Goal: Transaction & Acquisition: Purchase product/service

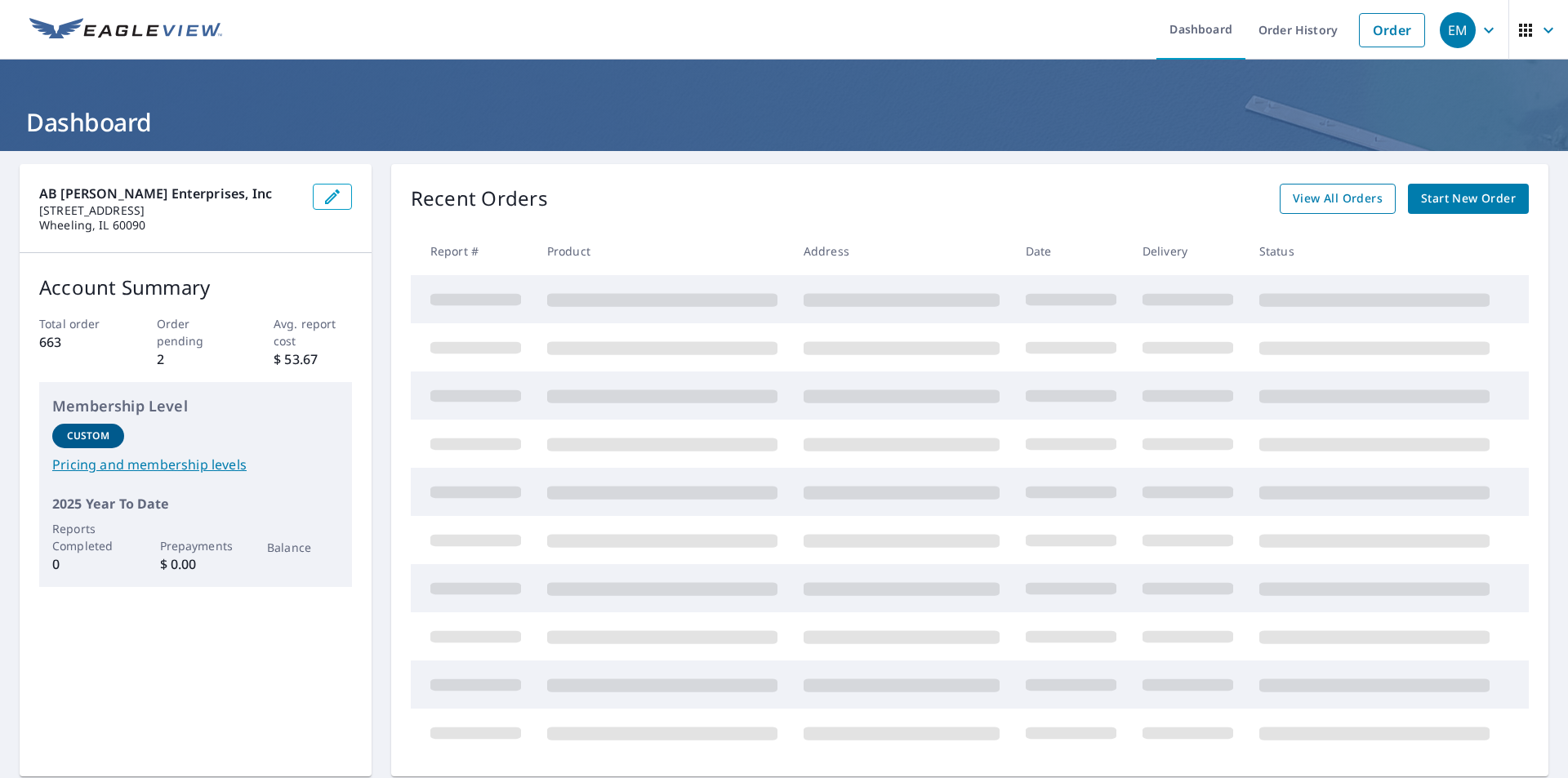
click at [1326, 194] on span "View All Orders" at bounding box center [1338, 198] width 90 height 20
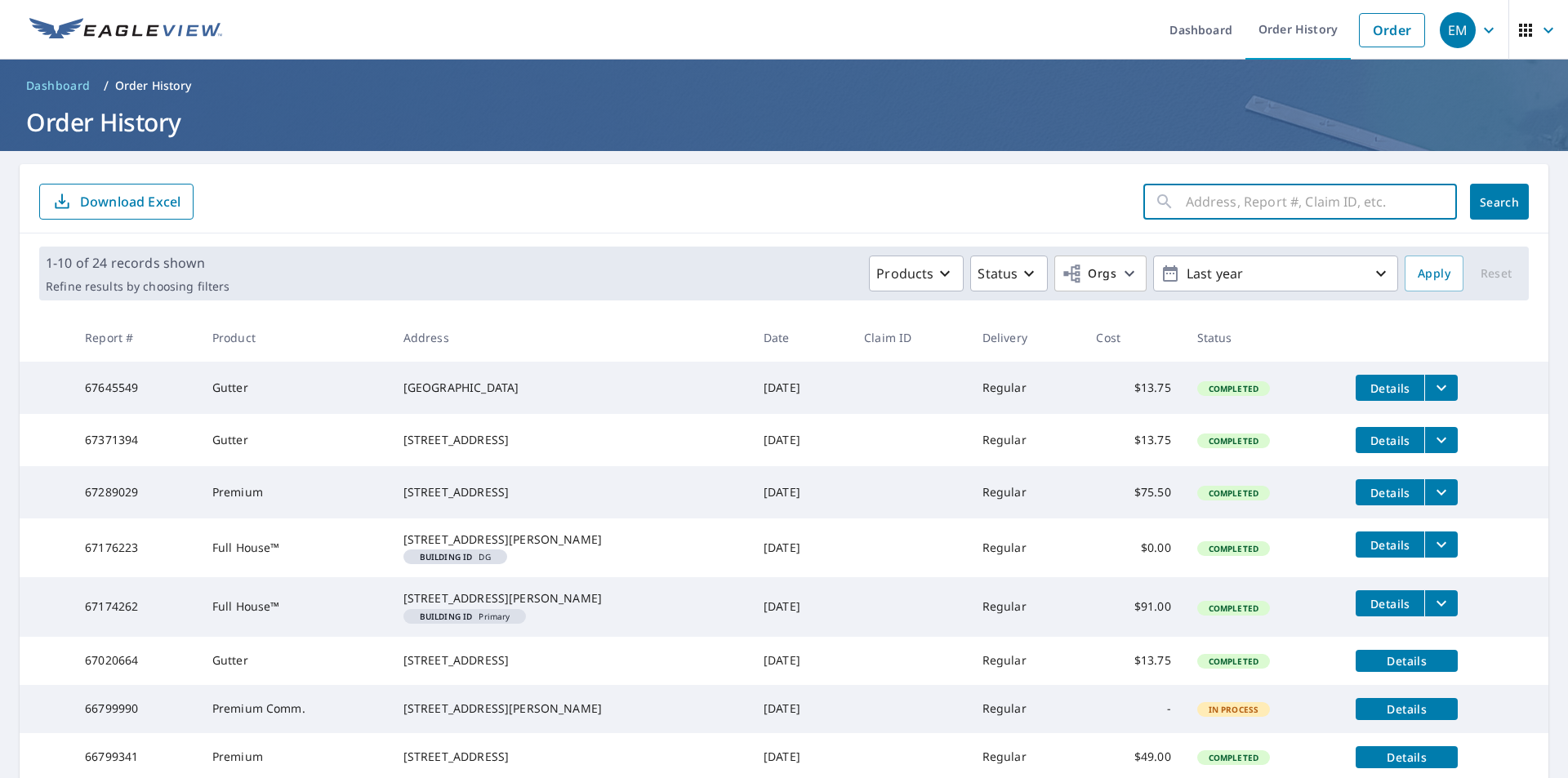
click at [1276, 197] on input "text" at bounding box center [1321, 202] width 272 height 46
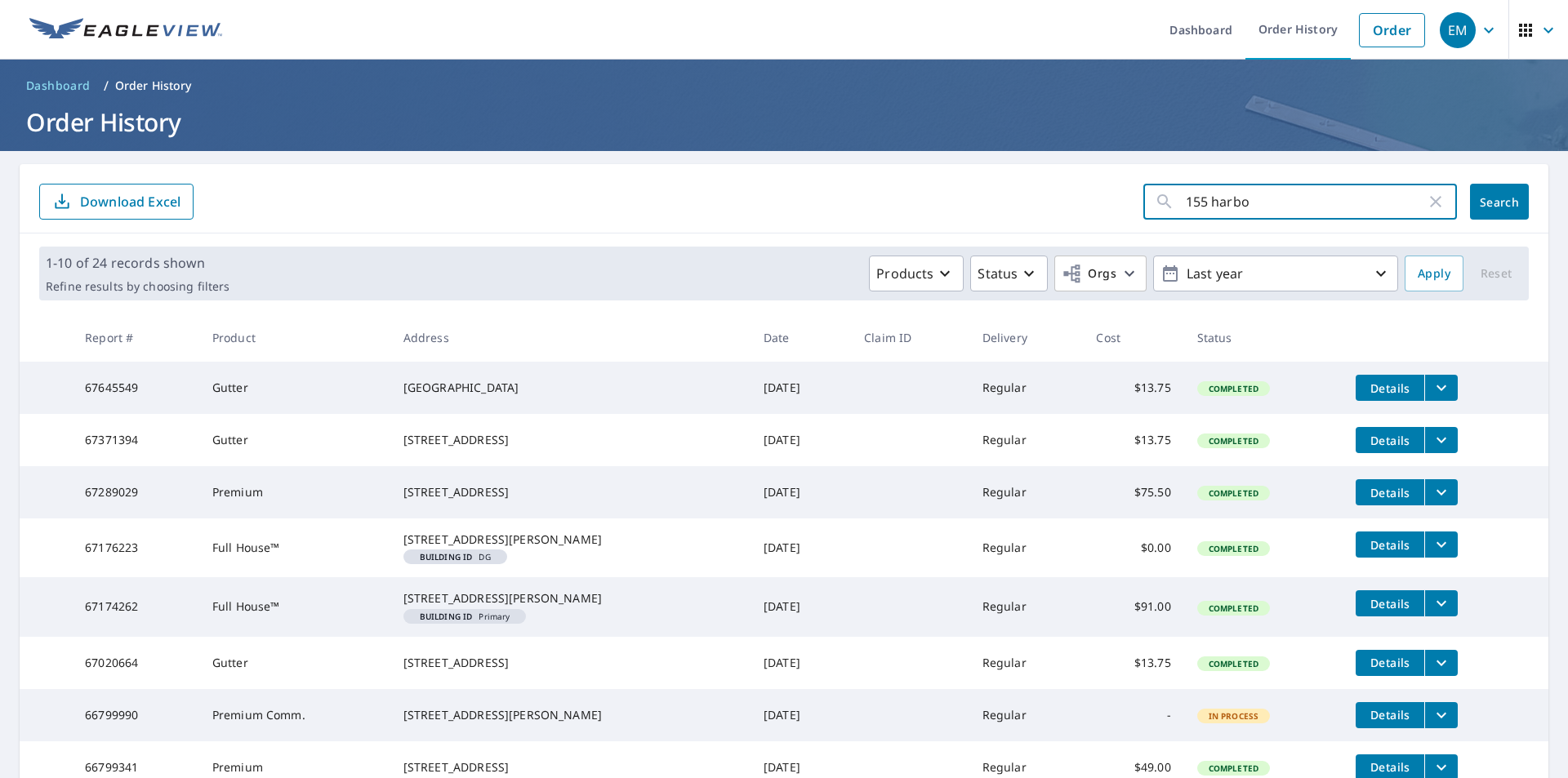
type input "155 harbor"
click button "Search" at bounding box center [1500, 202] width 59 height 36
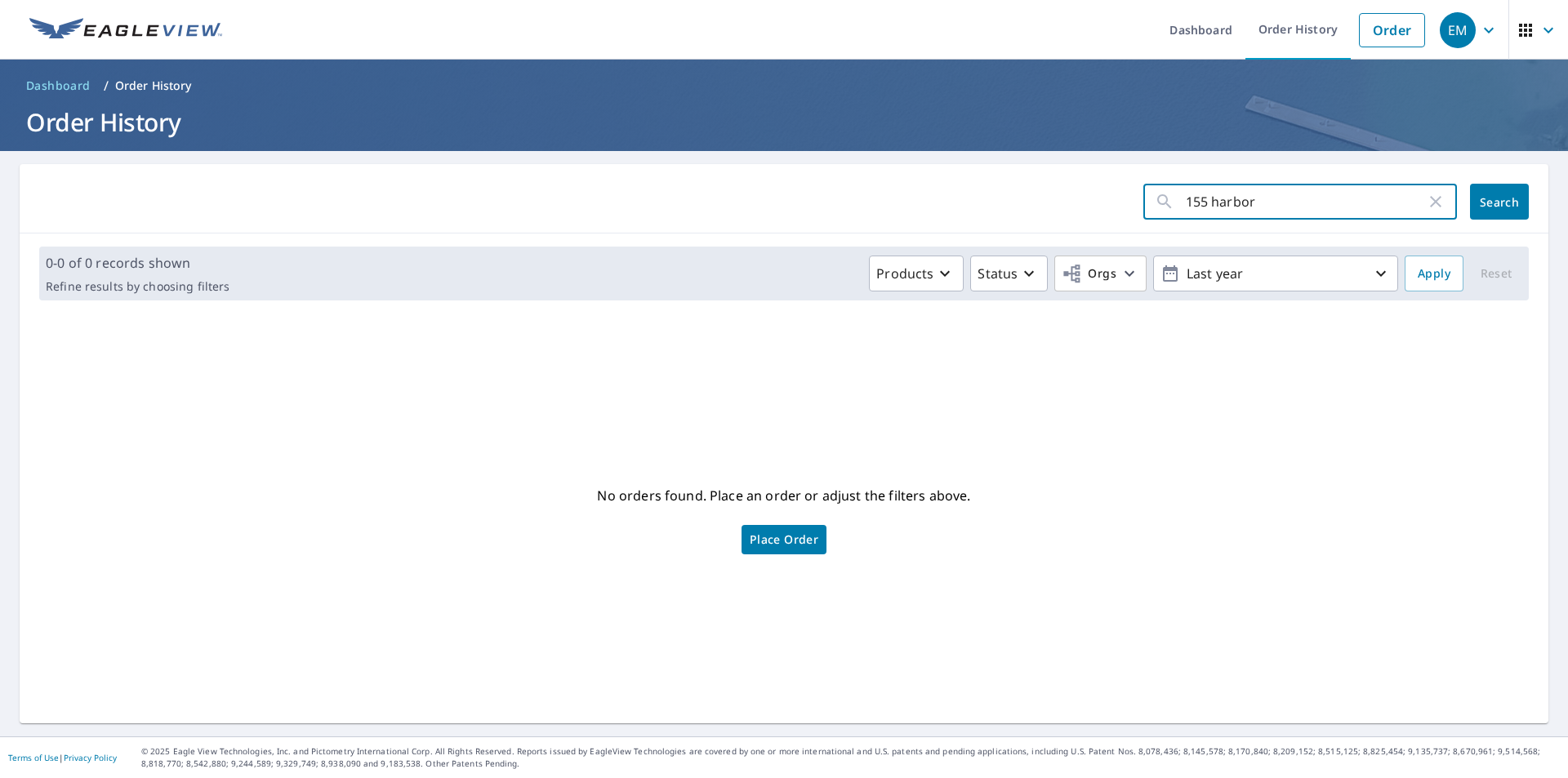
click at [1268, 202] on input "155 harbor" at bounding box center [1306, 202] width 241 height 46
click at [1064, 424] on div "No orders found. Place an order or adjust the filters above. Place Order" at bounding box center [784, 518] width 1503 height 384
click at [1380, 30] on link "Order" at bounding box center [1392, 30] width 66 height 34
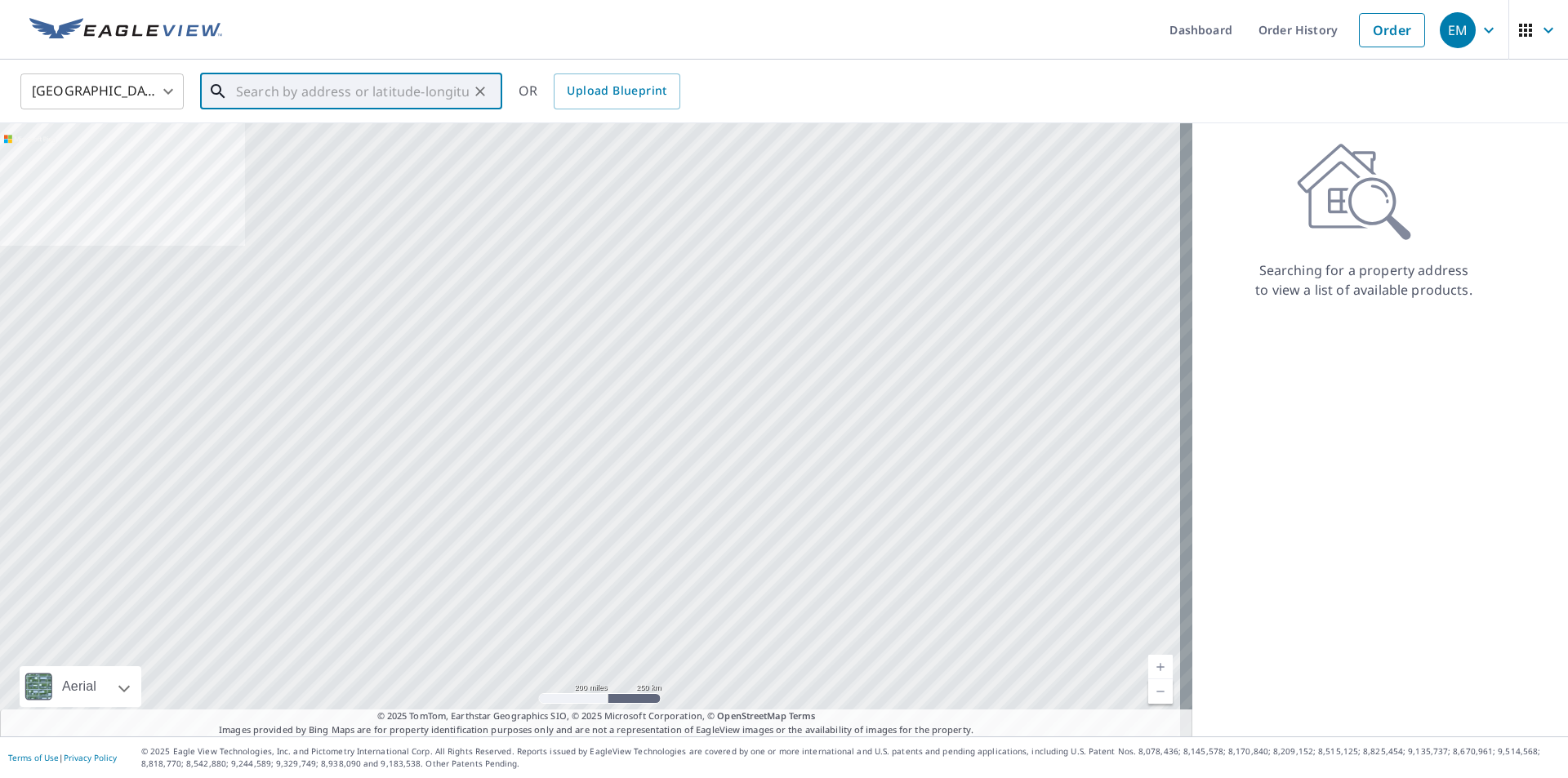
click at [293, 91] on input "text" at bounding box center [352, 92] width 233 height 46
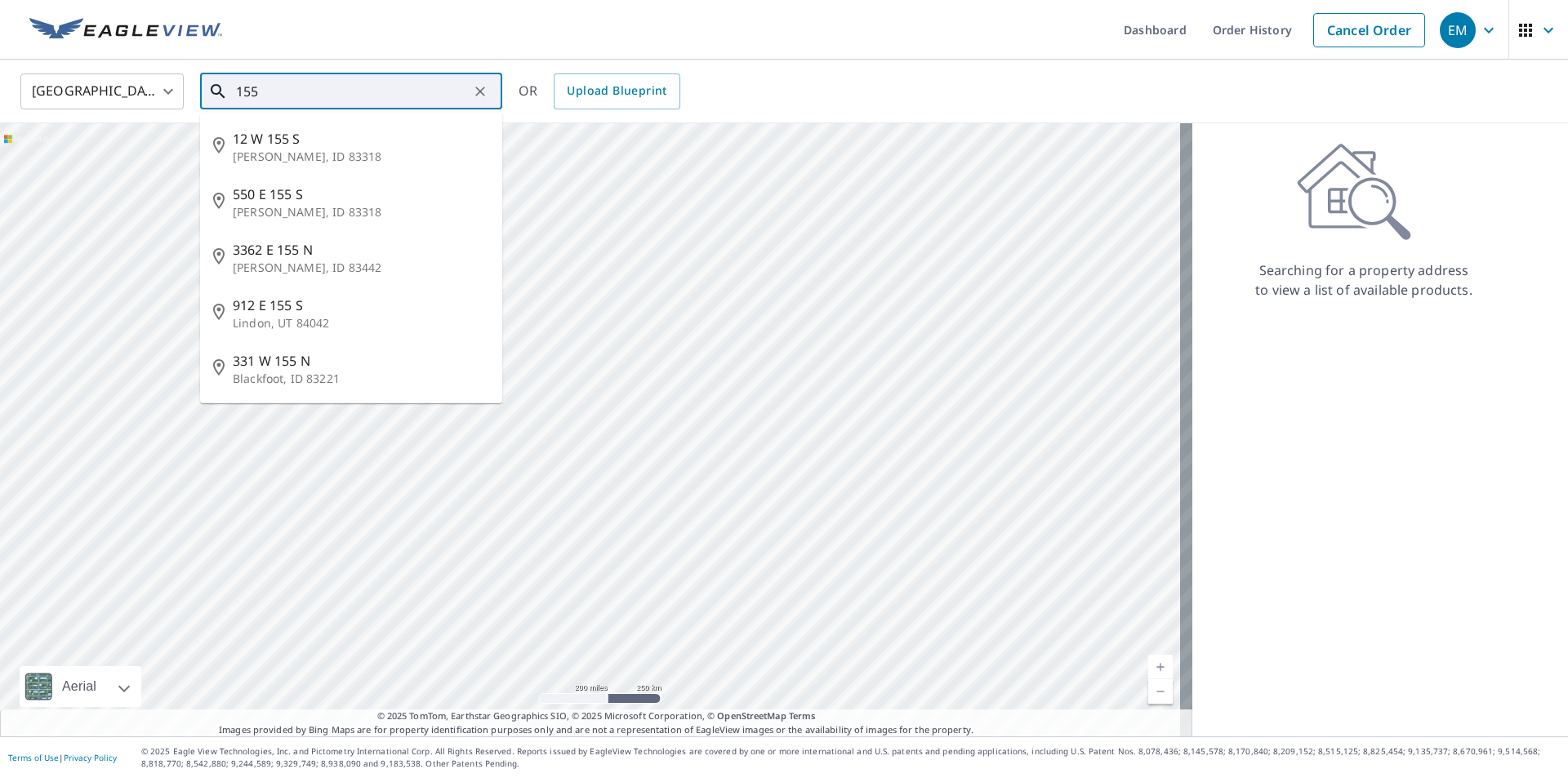
click at [293, 91] on input "155" at bounding box center [352, 92] width 233 height 46
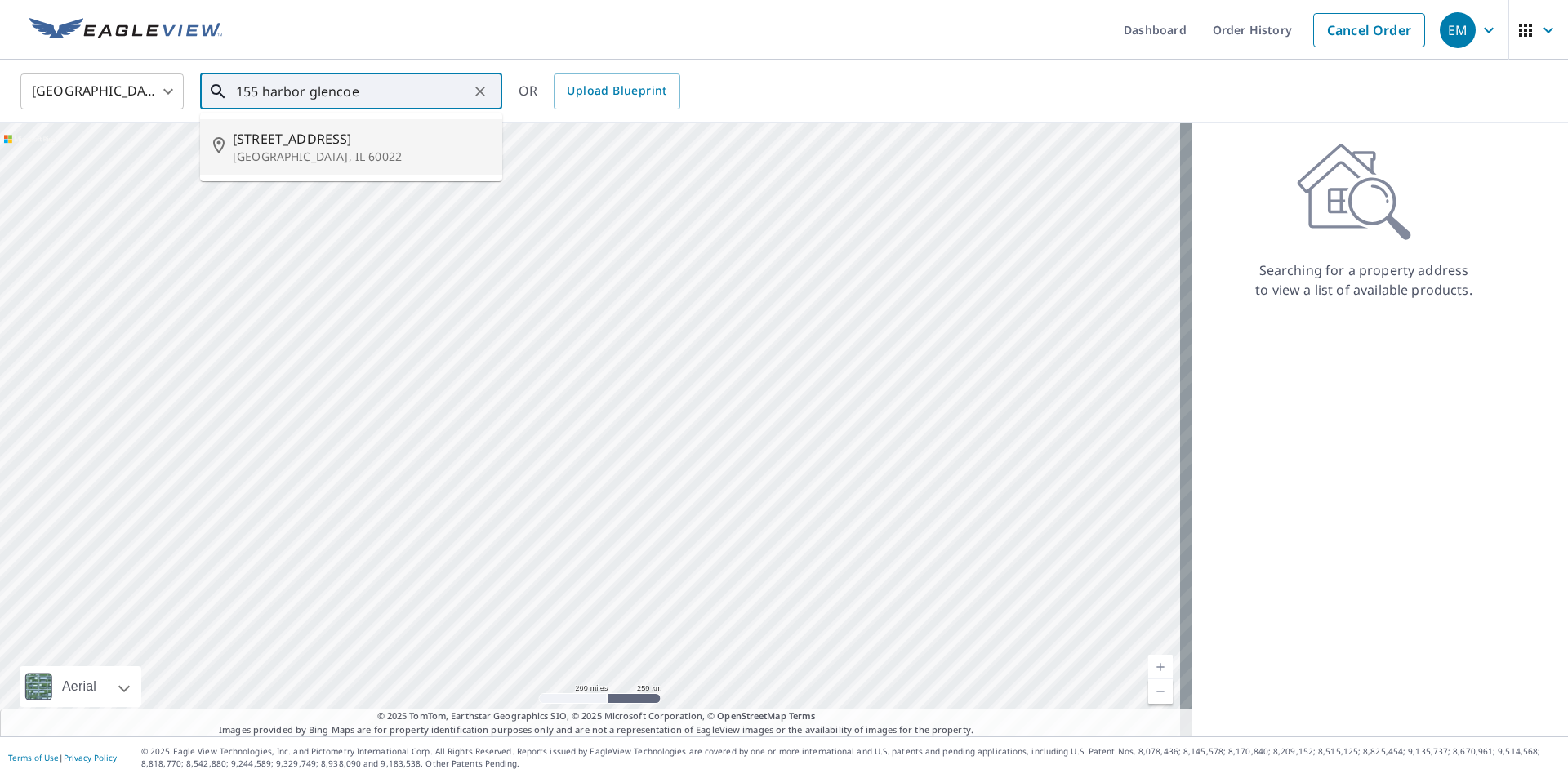
click at [336, 149] on p "[GEOGRAPHIC_DATA], IL 60022" at bounding box center [361, 156] width 256 height 16
type input "[STREET_ADDRESS]"
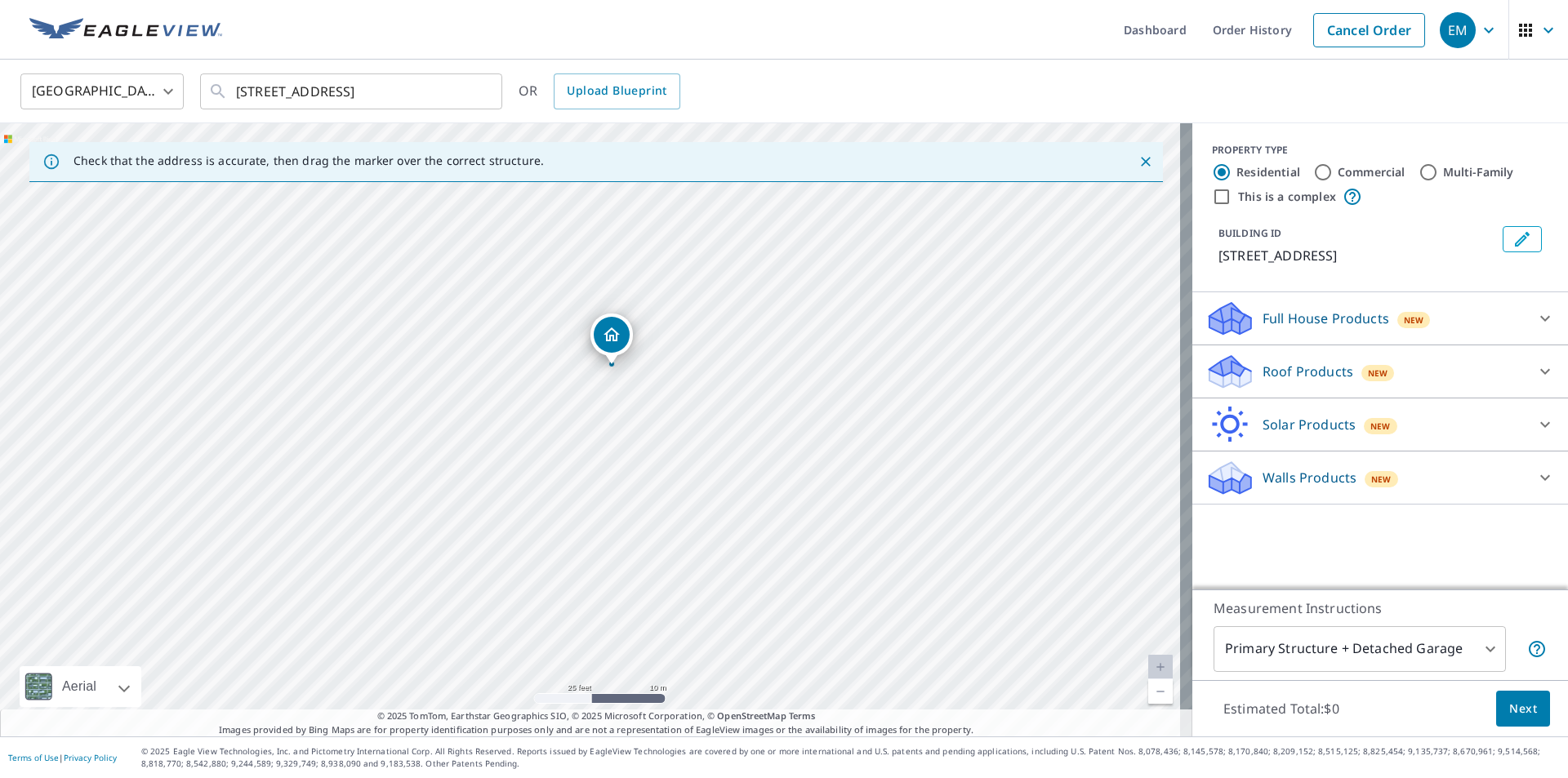
click at [1149, 664] on link "Current Level 20, Zoom In Disabled" at bounding box center [1161, 667] width 25 height 25
click at [1154, 666] on link "Current Level 20, Zoom In Disabled" at bounding box center [1161, 667] width 25 height 25
drag, startPoint x: 611, startPoint y: 429, endPoint x: 692, endPoint y: 420, distance: 81.5
click at [692, 420] on div "[STREET_ADDRESS]" at bounding box center [596, 430] width 1193 height 614
drag, startPoint x: 797, startPoint y: 316, endPoint x: 804, endPoint y: 398, distance: 82.3
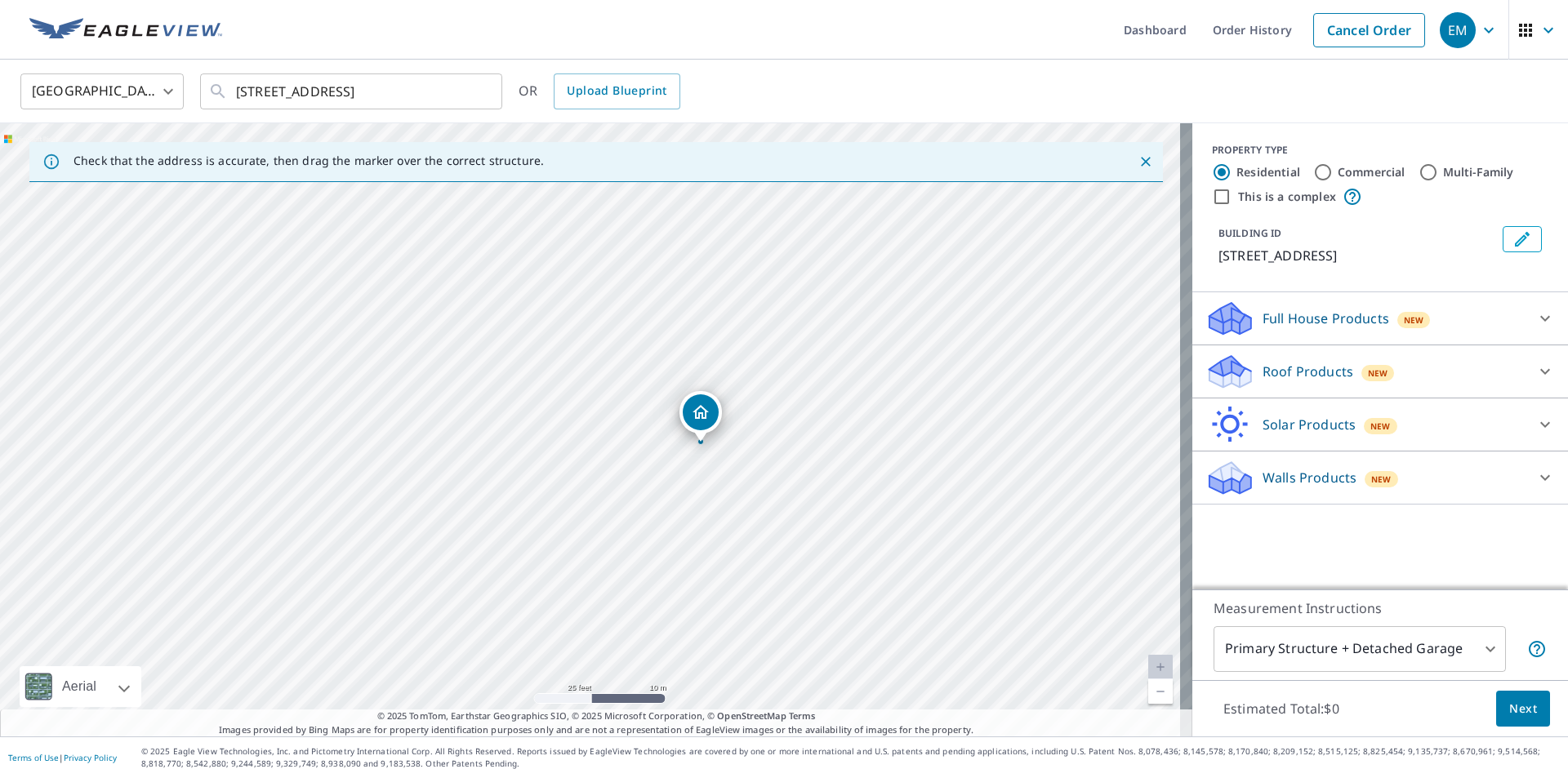
click at [804, 398] on div "[STREET_ADDRESS]" at bounding box center [596, 430] width 1193 height 614
click at [1541, 370] on icon at bounding box center [1545, 371] width 10 height 5
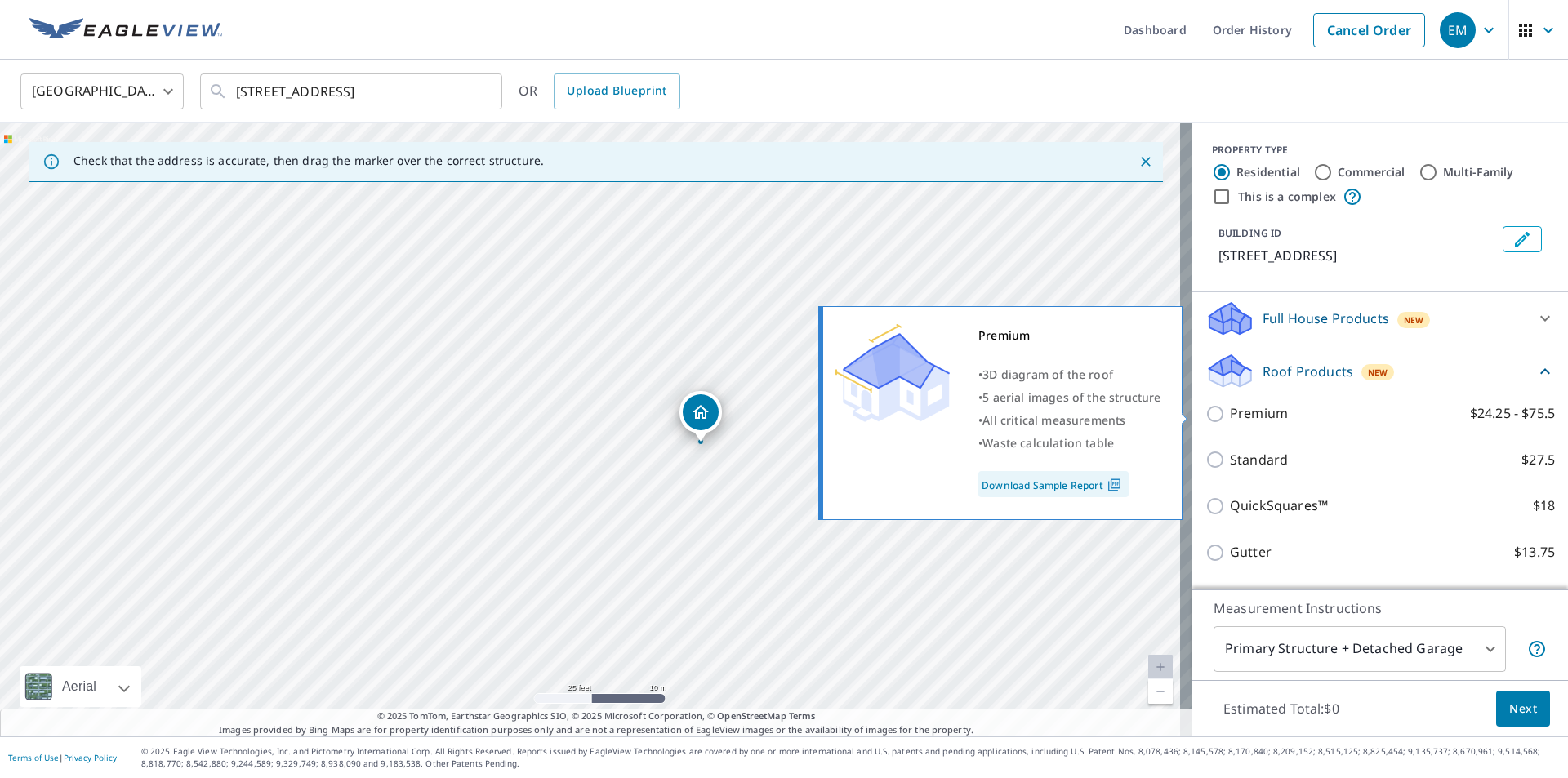
click at [1243, 416] on p "Premium" at bounding box center [1259, 413] width 58 height 20
click at [1230, 416] on input "Premium $24.25 - $75.5" at bounding box center [1218, 414] width 25 height 19
checkbox input "true"
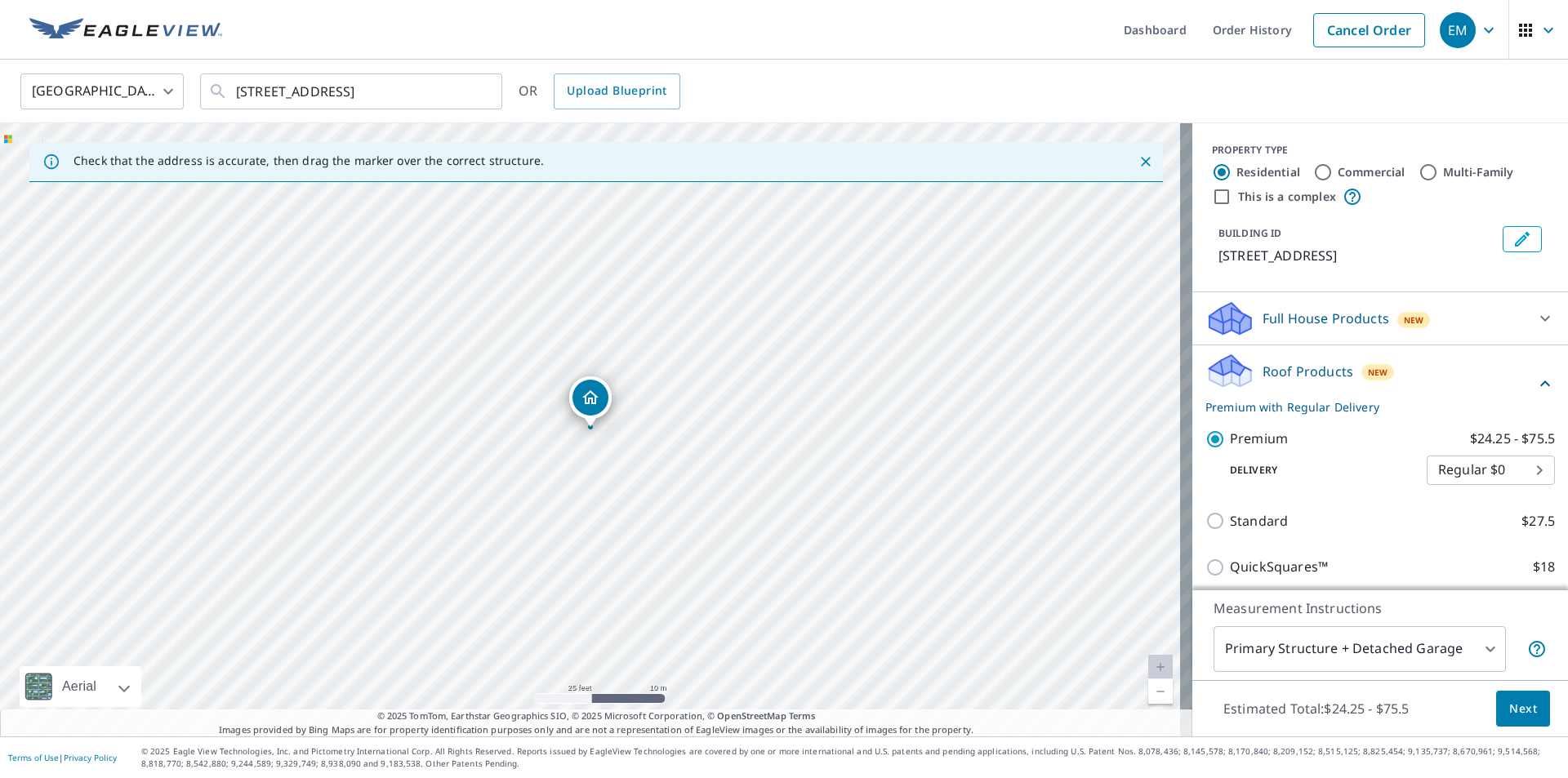
scroll to position [208, 0]
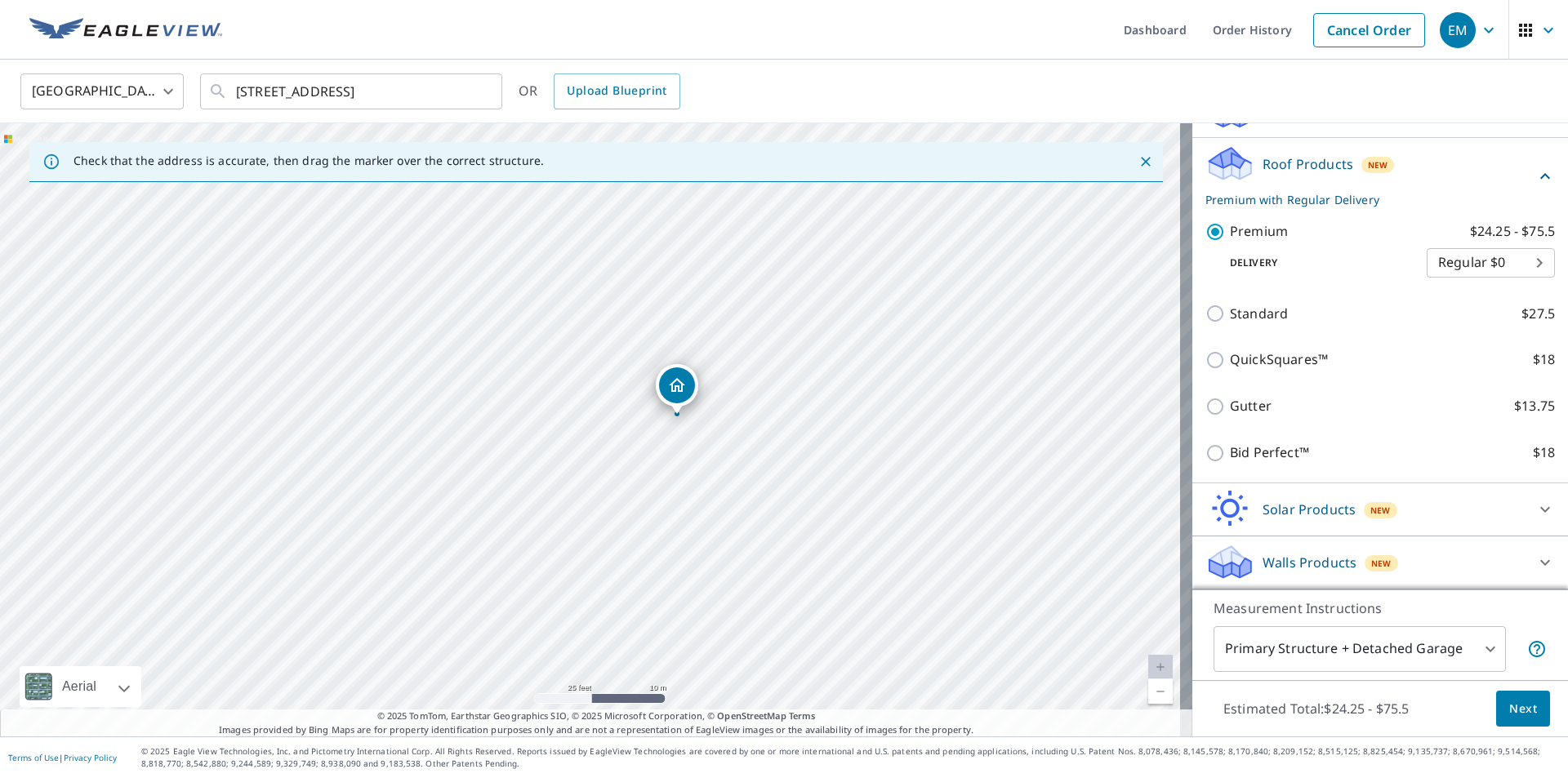
drag, startPoint x: 601, startPoint y: 401, endPoint x: 681, endPoint y: 390, distance: 80.8
drag, startPoint x: 592, startPoint y: 399, endPoint x: 542, endPoint y: 380, distance: 53.5
drag, startPoint x: 540, startPoint y: 385, endPoint x: 587, endPoint y: 389, distance: 47.2
click at [1519, 715] on span "Next" at bounding box center [1523, 709] width 27 height 20
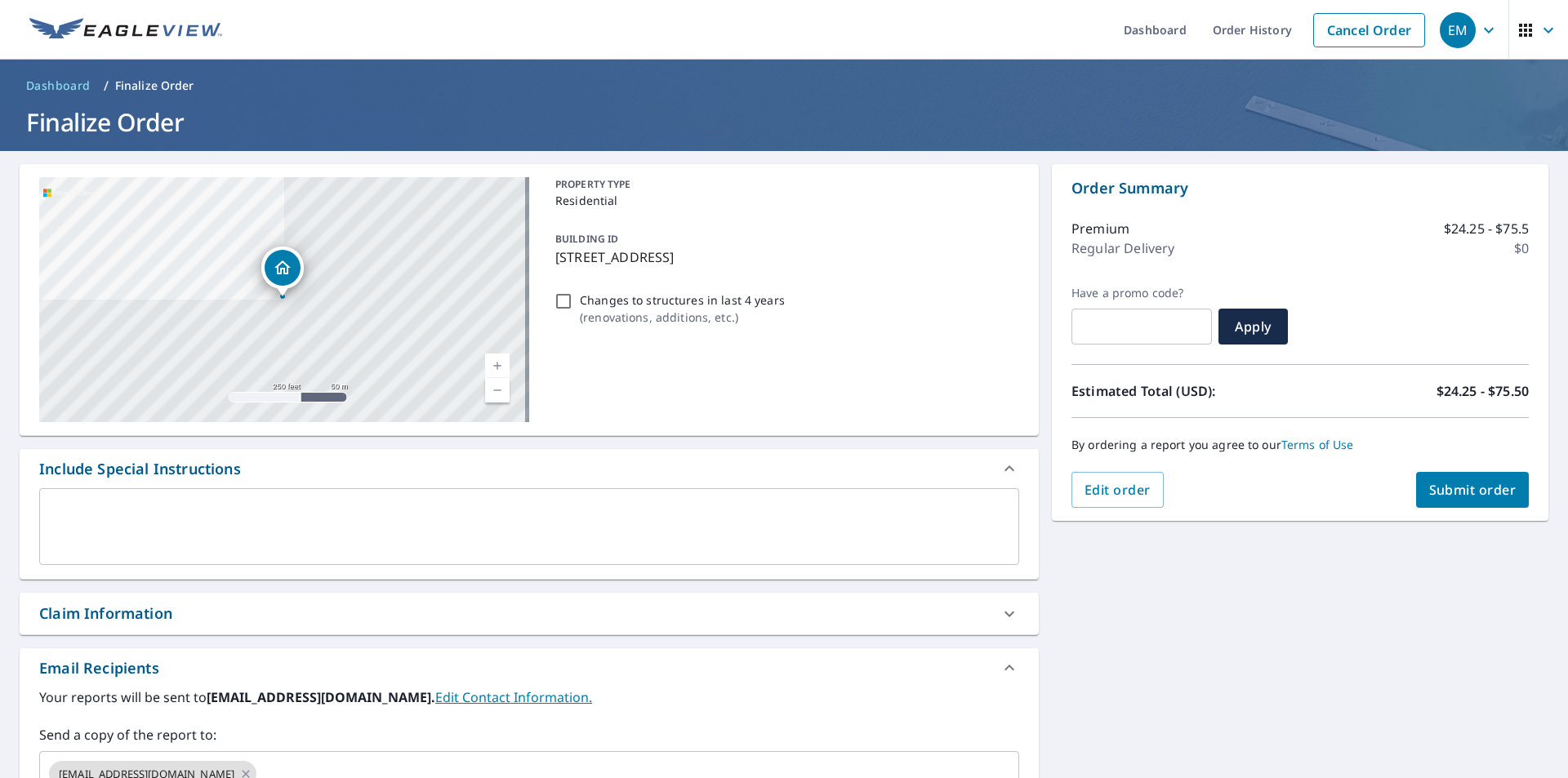
click at [1465, 499] on button "Submit order" at bounding box center [1473, 490] width 113 height 36
